Goal: Task Accomplishment & Management: Manage account settings

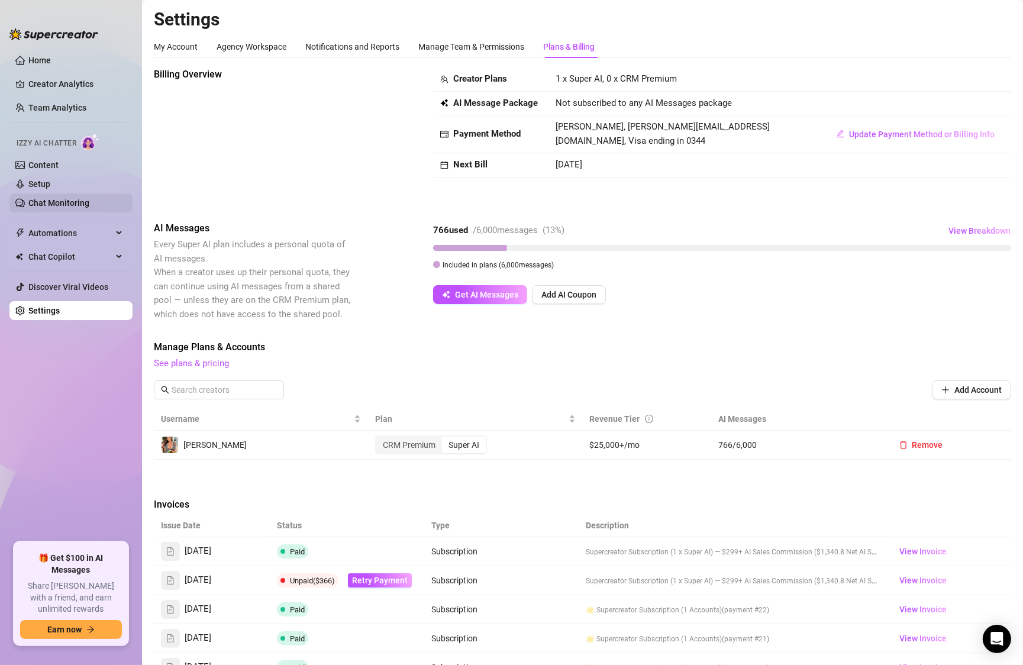
click at [38, 205] on link "Chat Monitoring" at bounding box center [58, 202] width 61 height 9
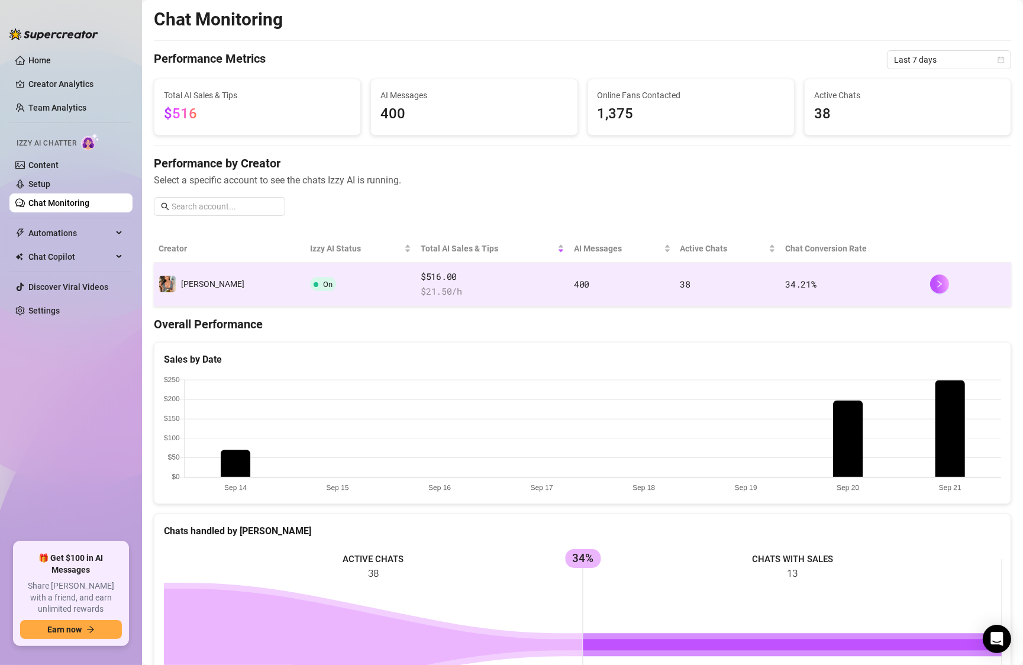
click at [327, 289] on td "On" at bounding box center [360, 285] width 111 height 44
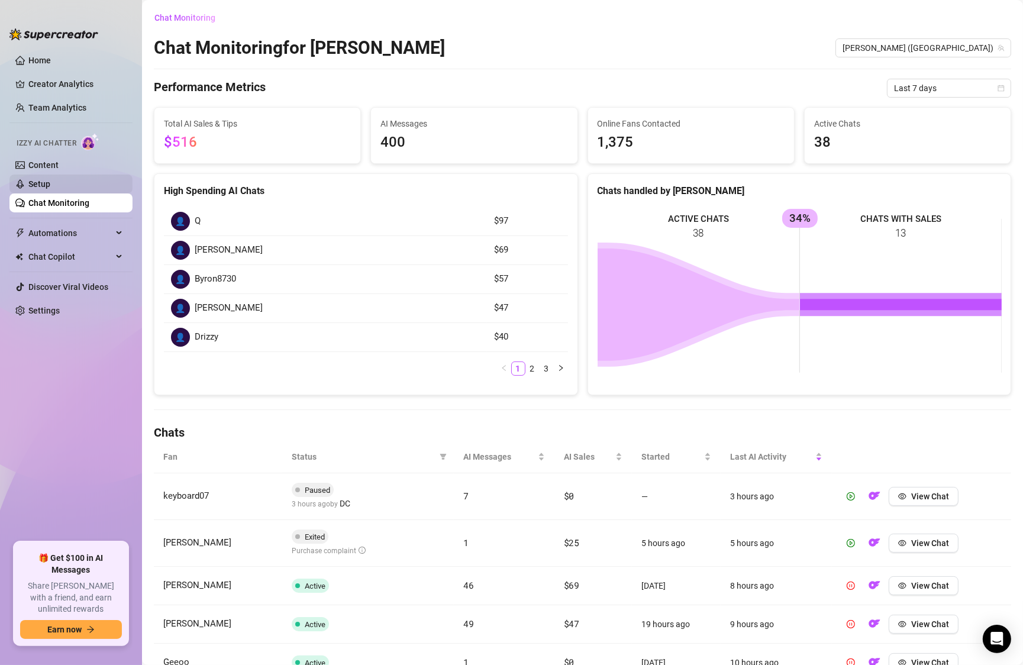
click at [44, 182] on link "Setup" at bounding box center [39, 183] width 22 height 9
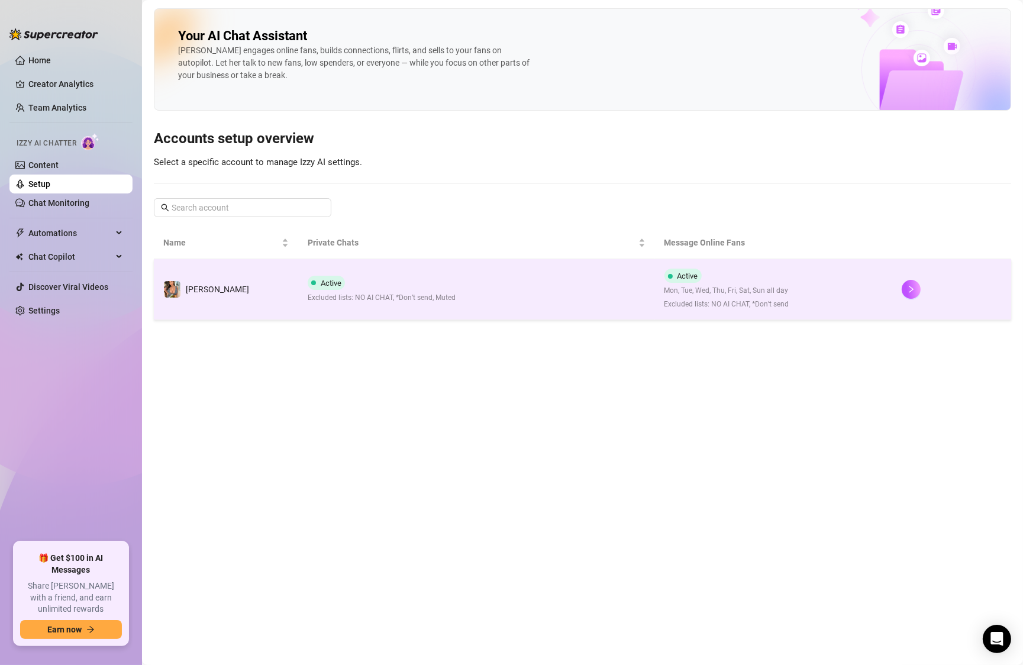
click at [830, 282] on td "Active Mon, Tue, Wed, Thu, Fri, Sat, Sun all day Excluded lists: NO AI CHAT, *D…" at bounding box center [774, 289] width 238 height 61
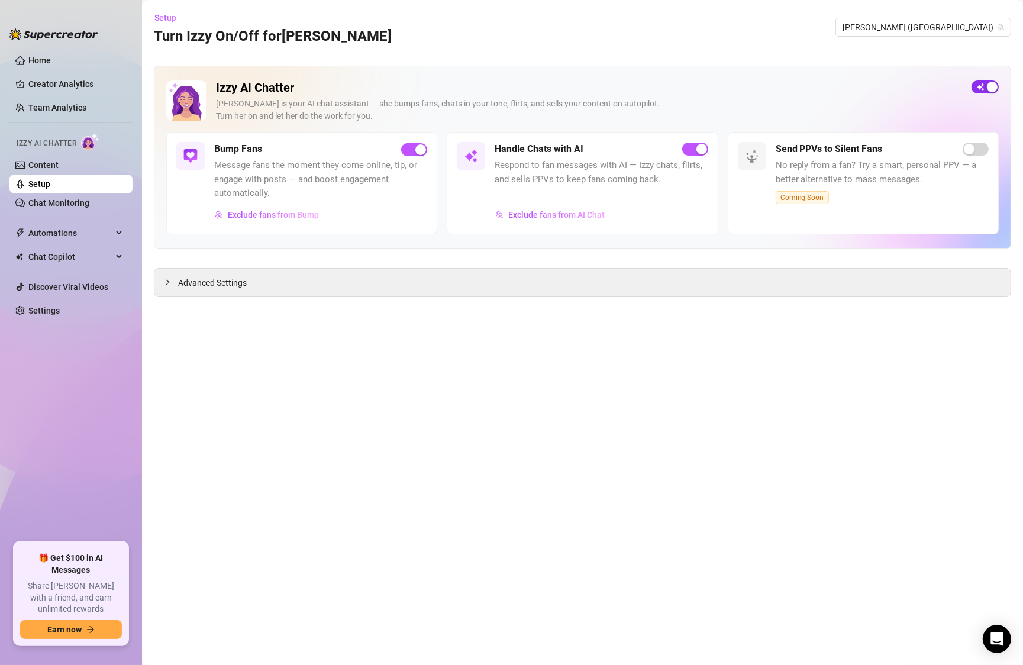
click at [978, 88] on span "button" at bounding box center [985, 86] width 27 height 13
